Goal: Information Seeking & Learning: Learn about a topic

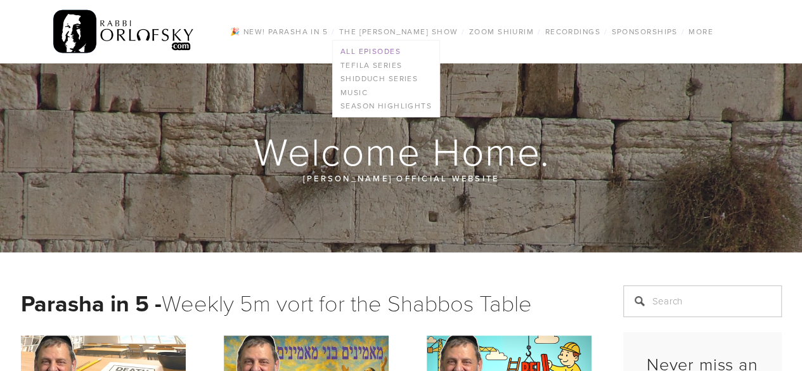
click at [358, 52] on link "All Episodes" at bounding box center [386, 51] width 107 height 14
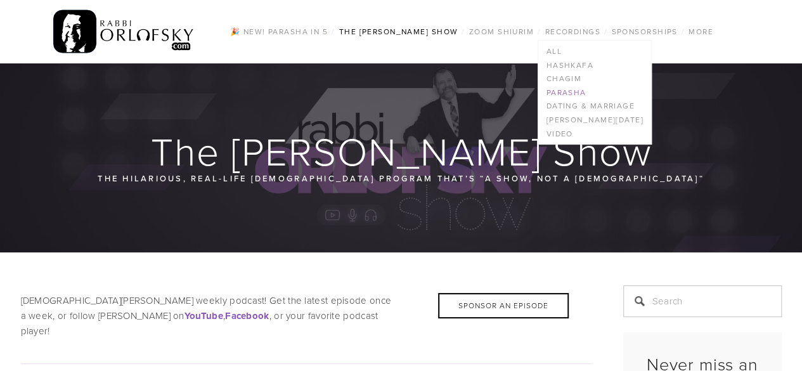
click at [566, 91] on link "Parasha" at bounding box center [595, 93] width 112 height 14
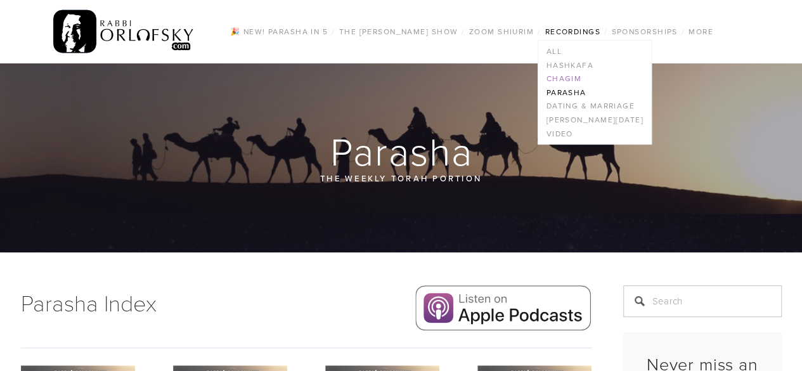
click at [563, 80] on link "Chagim" at bounding box center [595, 79] width 112 height 14
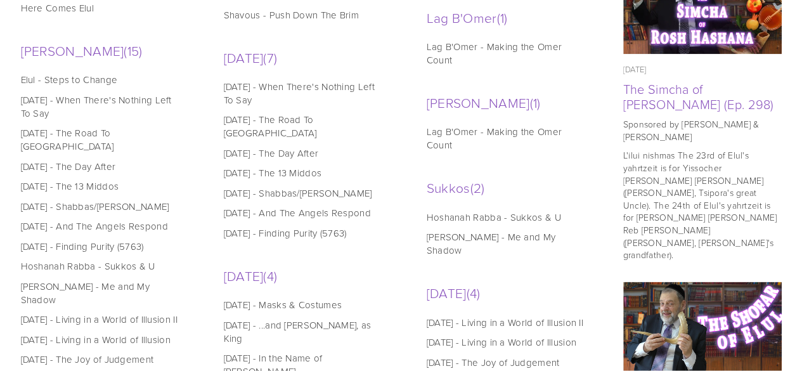
scroll to position [761, 0]
